Goal: Information Seeking & Learning: Learn about a topic

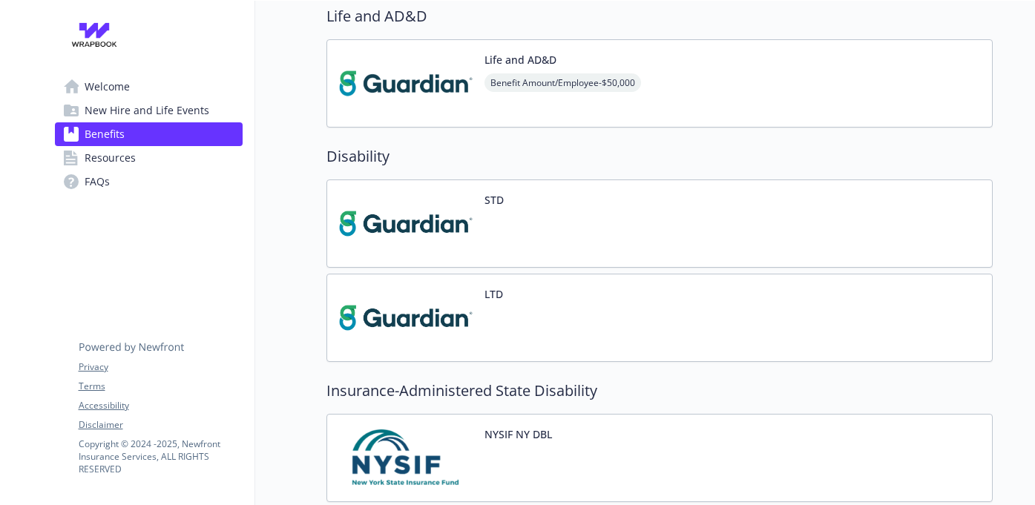
scroll to position [1208, 0]
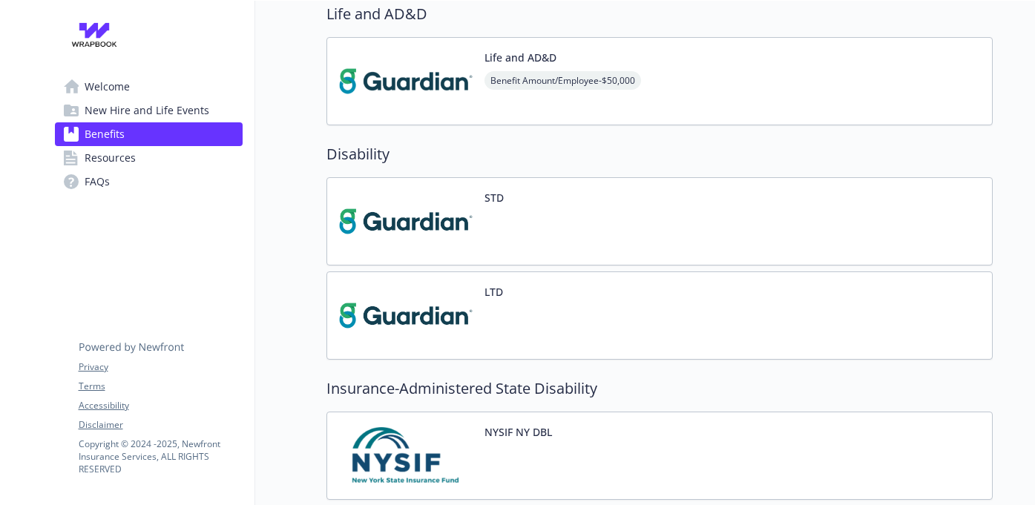
click at [426, 322] on img at bounding box center [406, 315] width 134 height 63
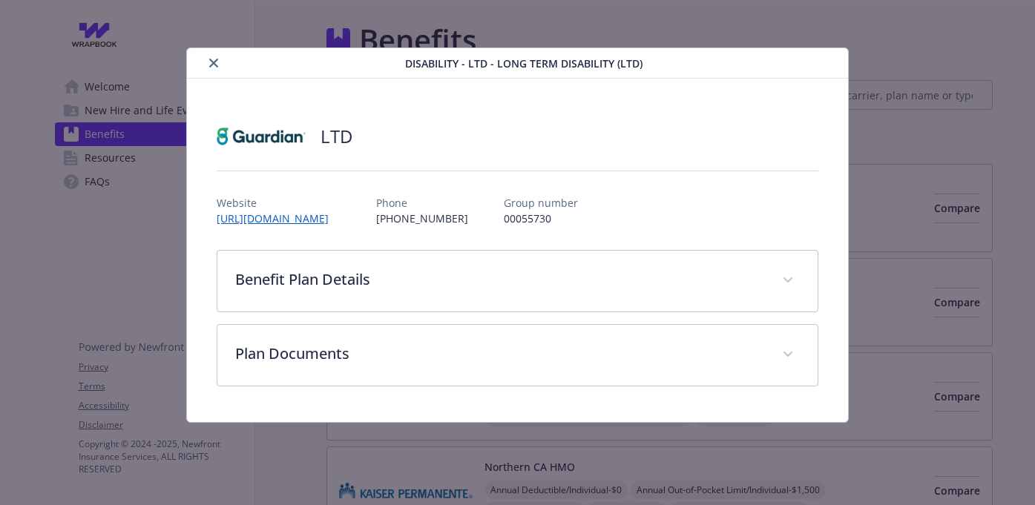
scroll to position [1208, 0]
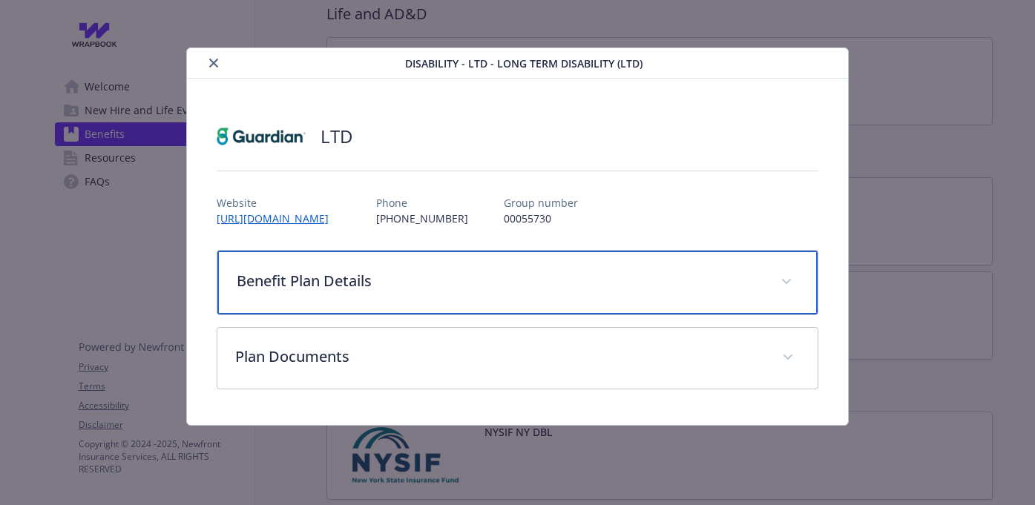
click at [779, 280] on span "details for plan Disability - LTD - Long Term Disability (LTD)" at bounding box center [787, 282] width 24 height 24
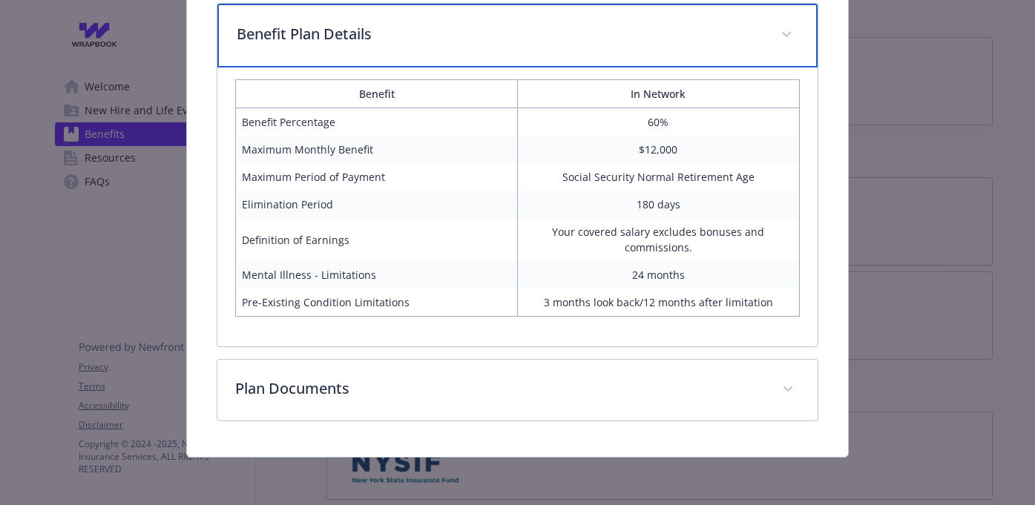
scroll to position [245, 0]
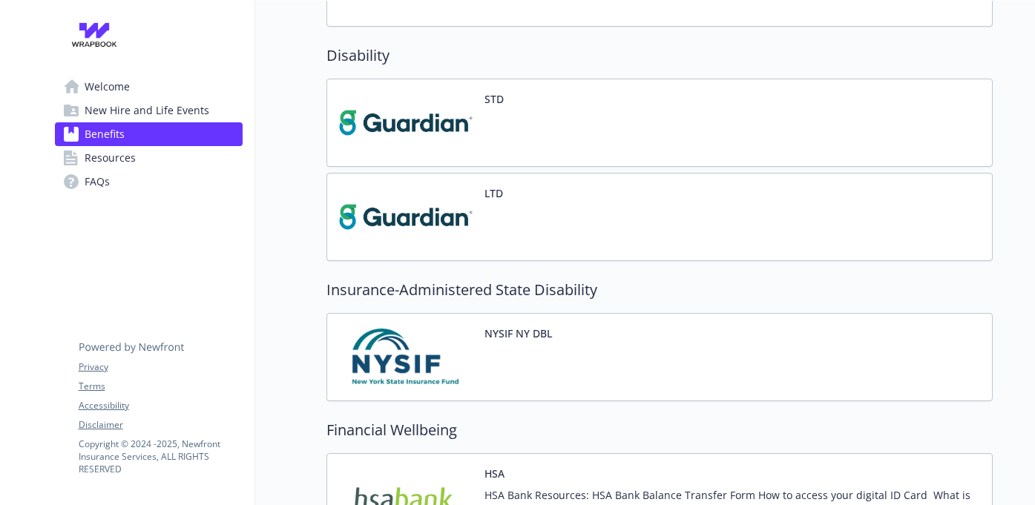
click at [128, 100] on span "New Hire and Life Events" at bounding box center [147, 111] width 125 height 24
